Goal: Information Seeking & Learning: Learn about a topic

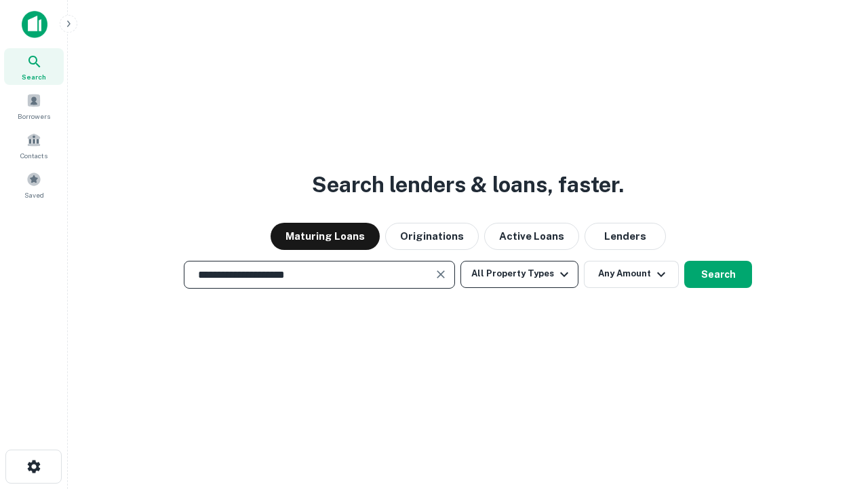
type input "**********"
click at [520, 273] on button "All Property Types" at bounding box center [520, 274] width 118 height 27
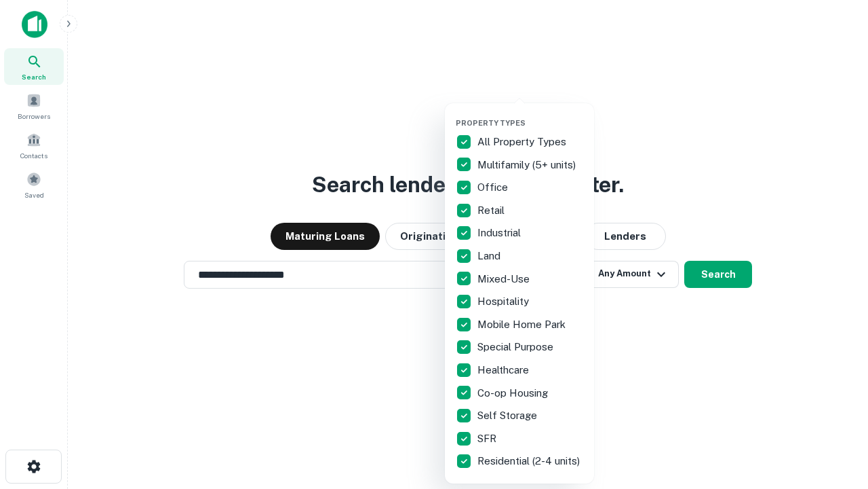
click at [531, 114] on button "button" at bounding box center [530, 114] width 149 height 1
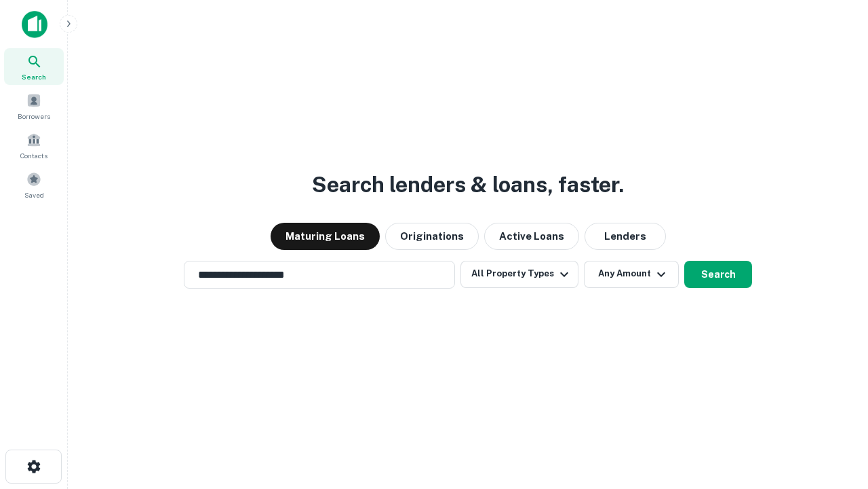
scroll to position [8, 164]
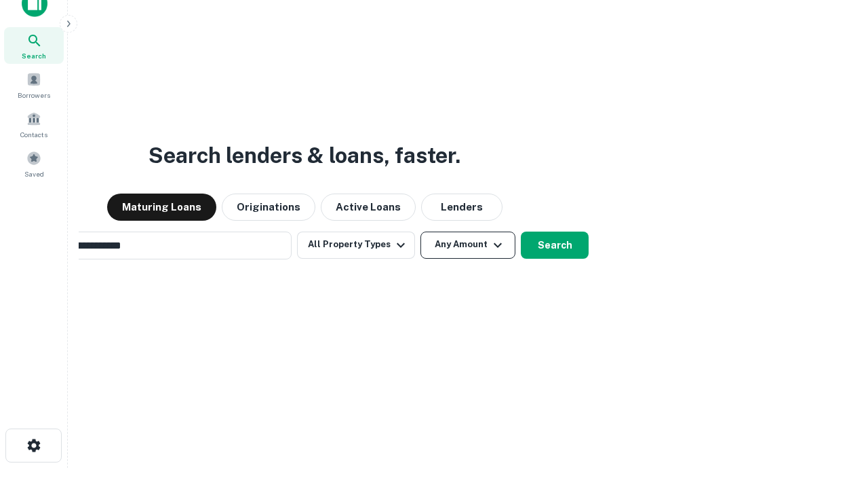
click at [421, 231] on button "Any Amount" at bounding box center [468, 244] width 95 height 27
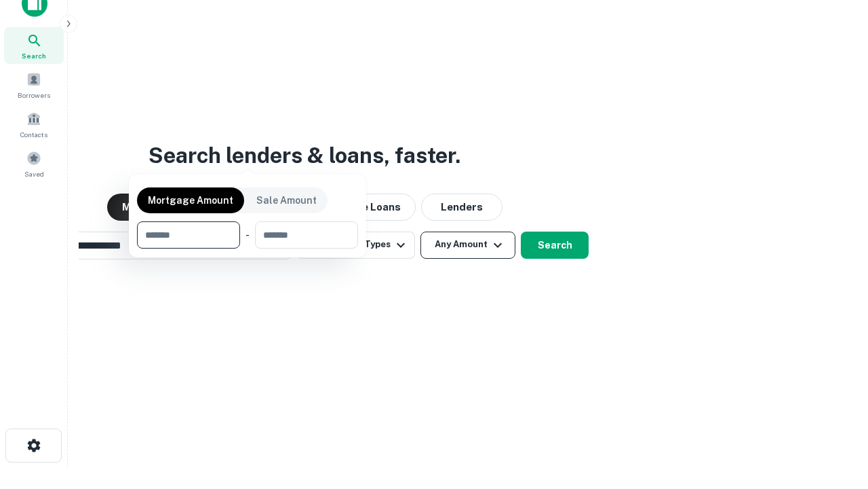
scroll to position [22, 0]
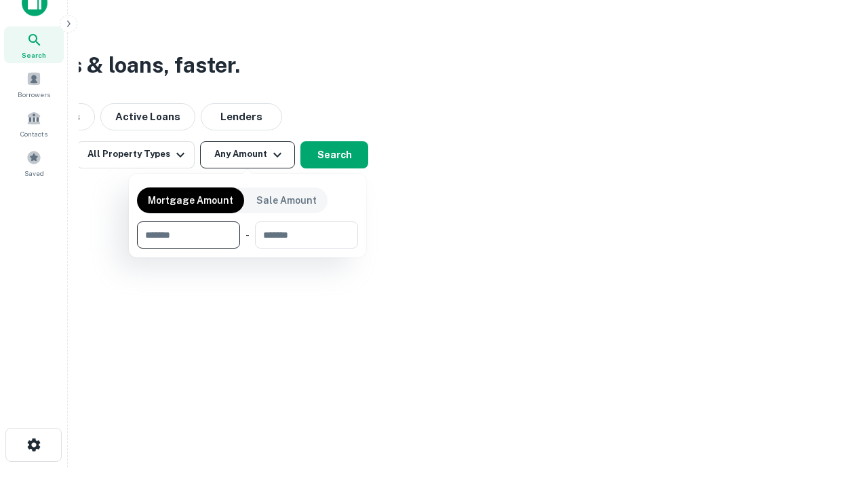
type input "*******"
click at [248, 248] on button "button" at bounding box center [247, 248] width 221 height 1
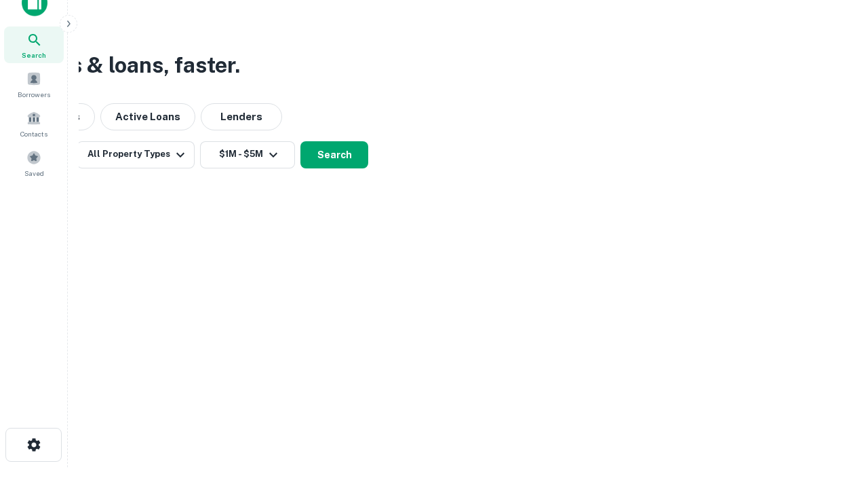
scroll to position [21, 0]
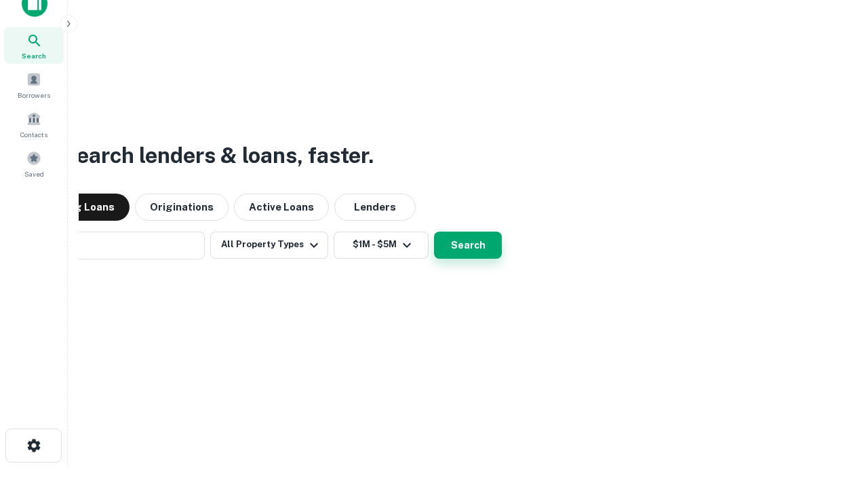
click at [434, 231] on button "Search" at bounding box center [468, 244] width 68 height 27
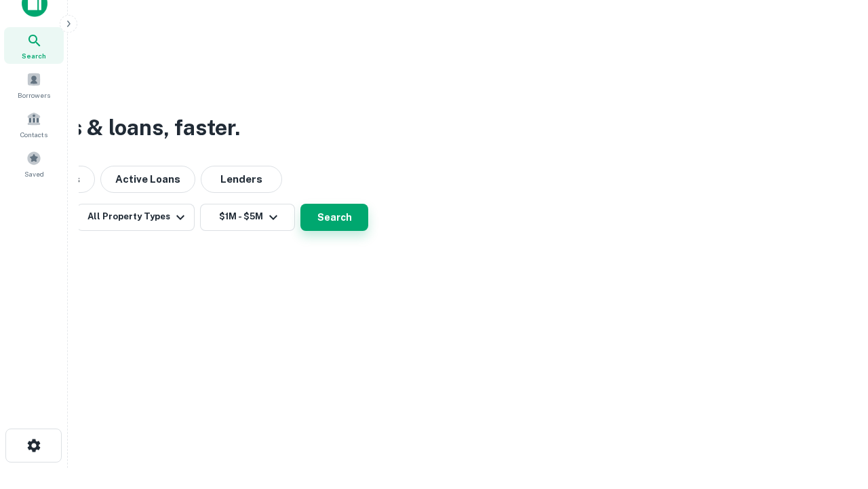
scroll to position [22, 0]
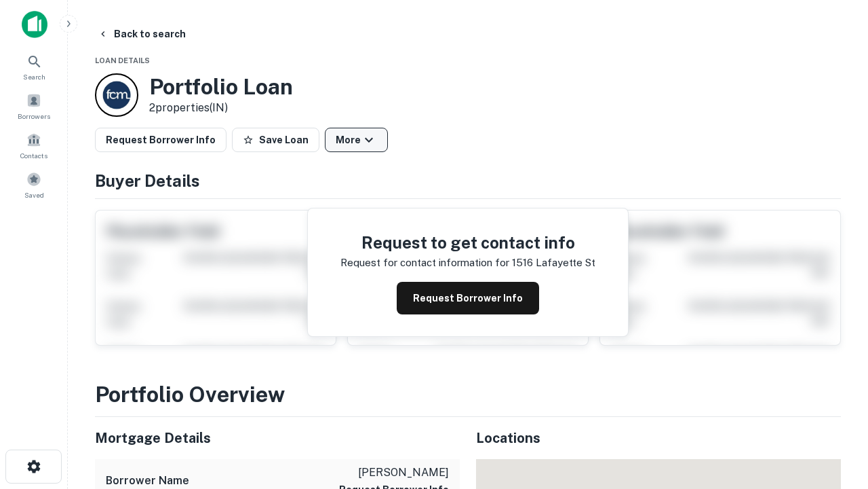
click at [356, 140] on button "More" at bounding box center [356, 140] width 63 height 24
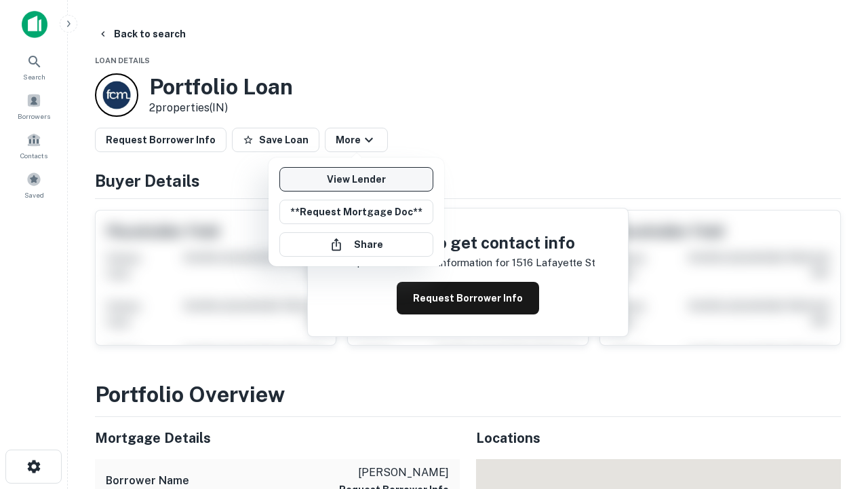
click at [356, 179] on link "View Lender" at bounding box center [357, 179] width 154 height 24
